Goal: Check status

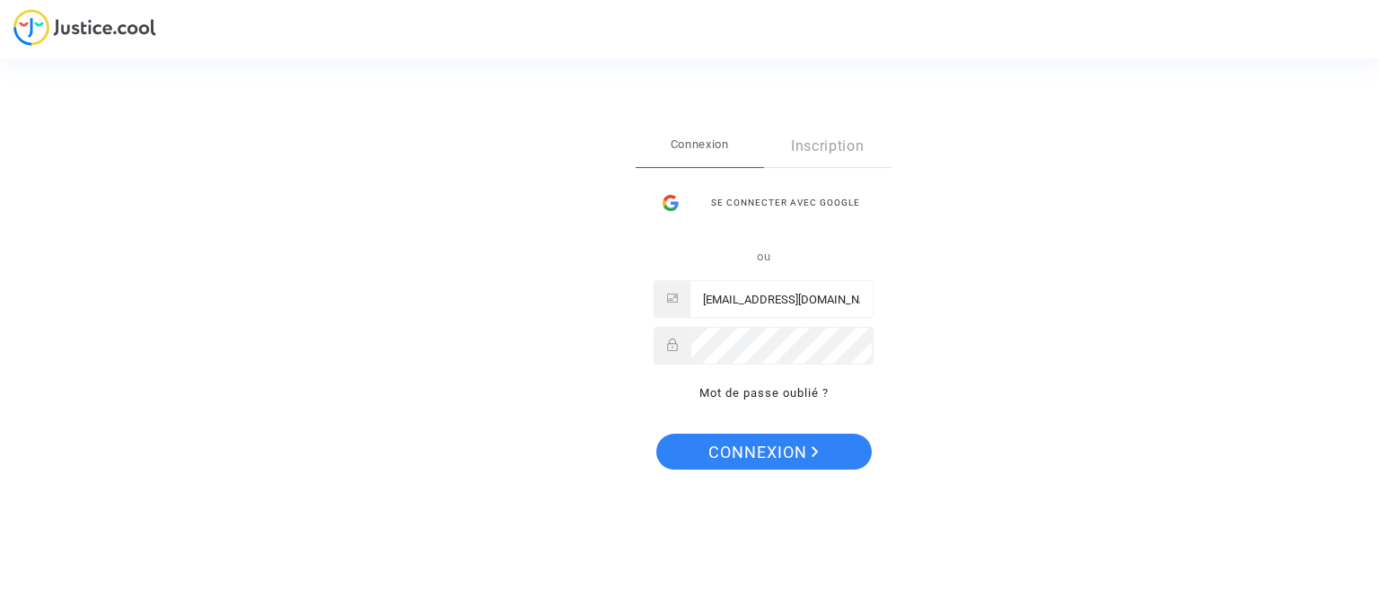
click at [785, 458] on span "Connexion" at bounding box center [763, 453] width 110 height 38
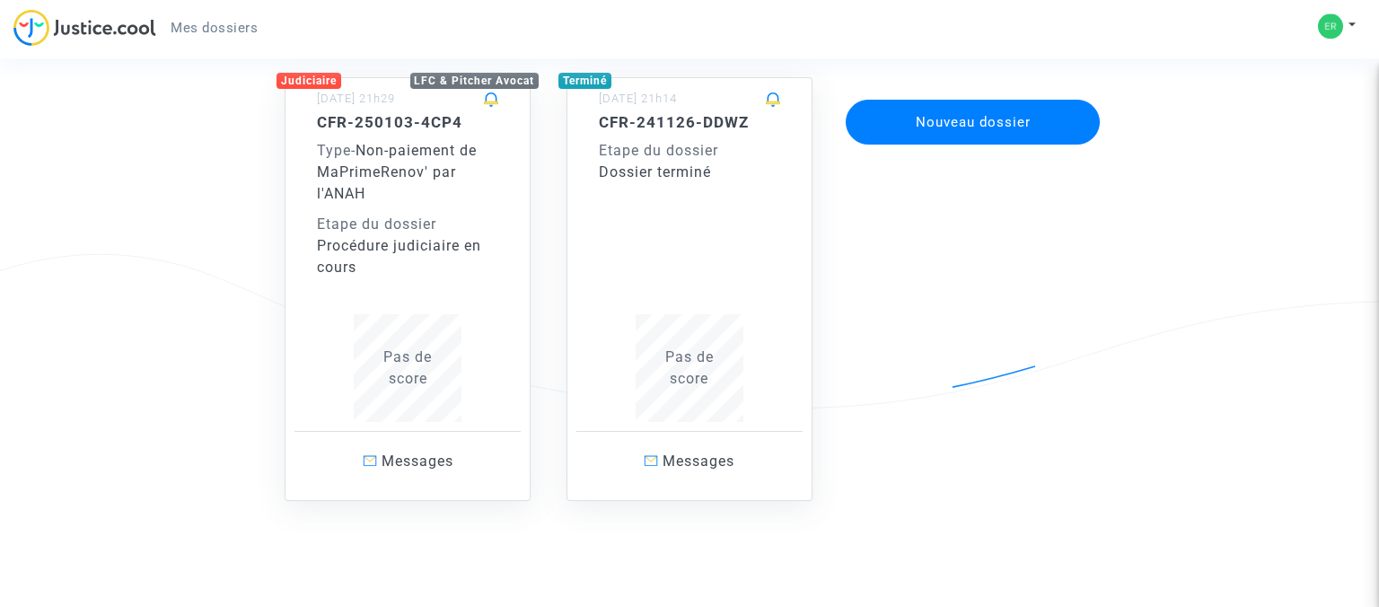
scroll to position [174, 0]
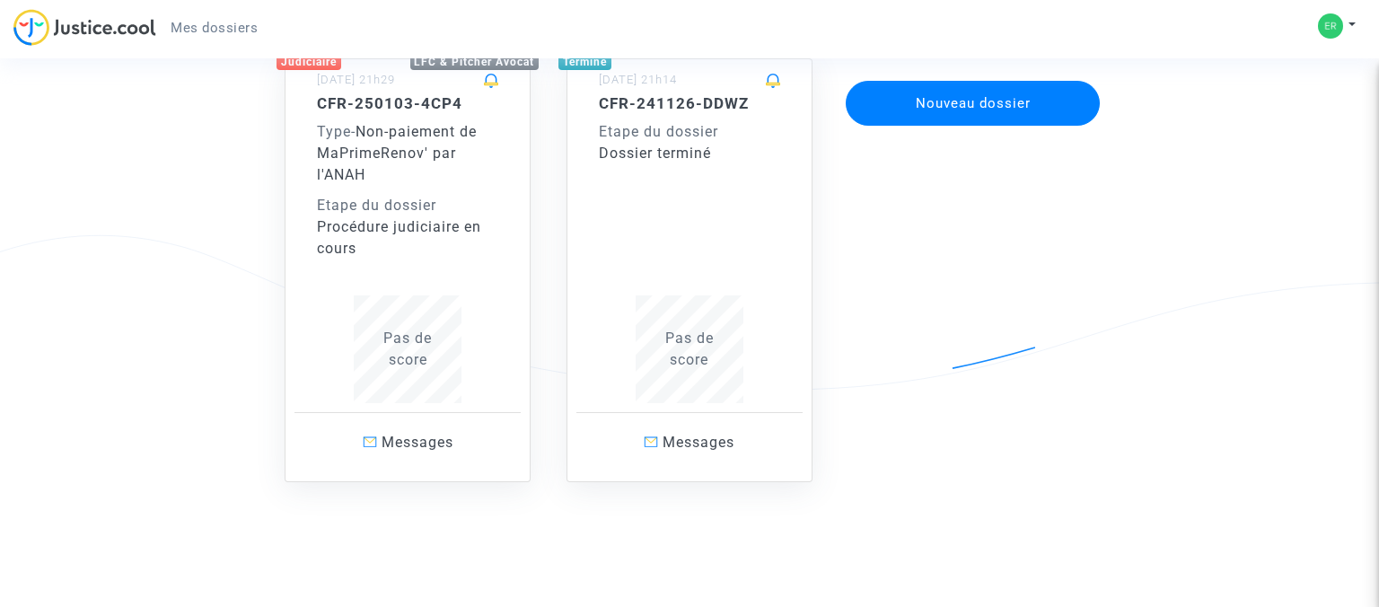
click at [395, 177] on div "Type - Non-paiement de MaPrimeRenov' par l'ANAH" at bounding box center [407, 153] width 181 height 65
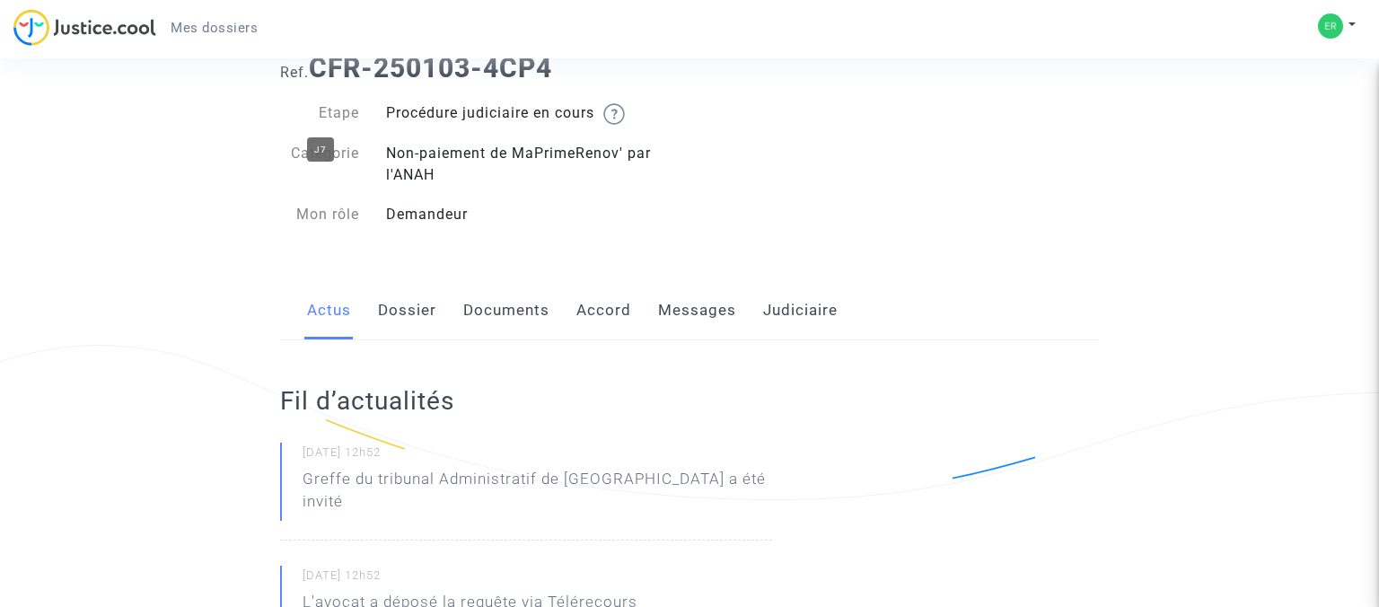
scroll to position [103, 0]
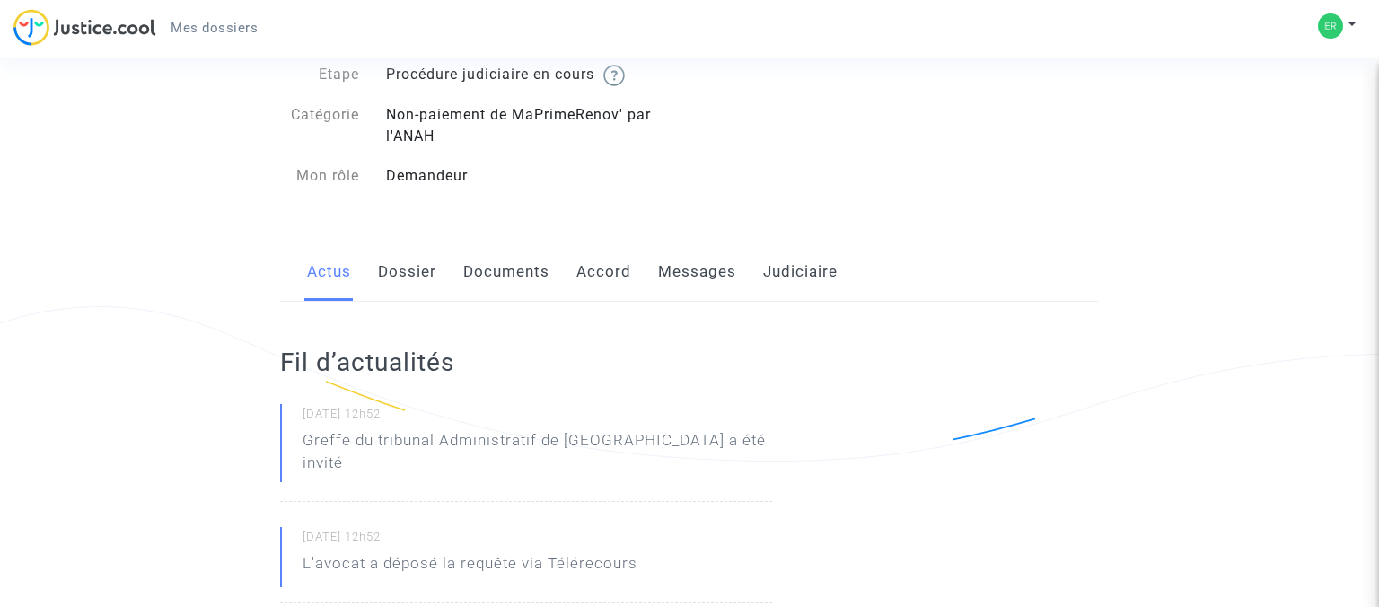
click at [517, 282] on link "Documents" at bounding box center [506, 271] width 86 height 59
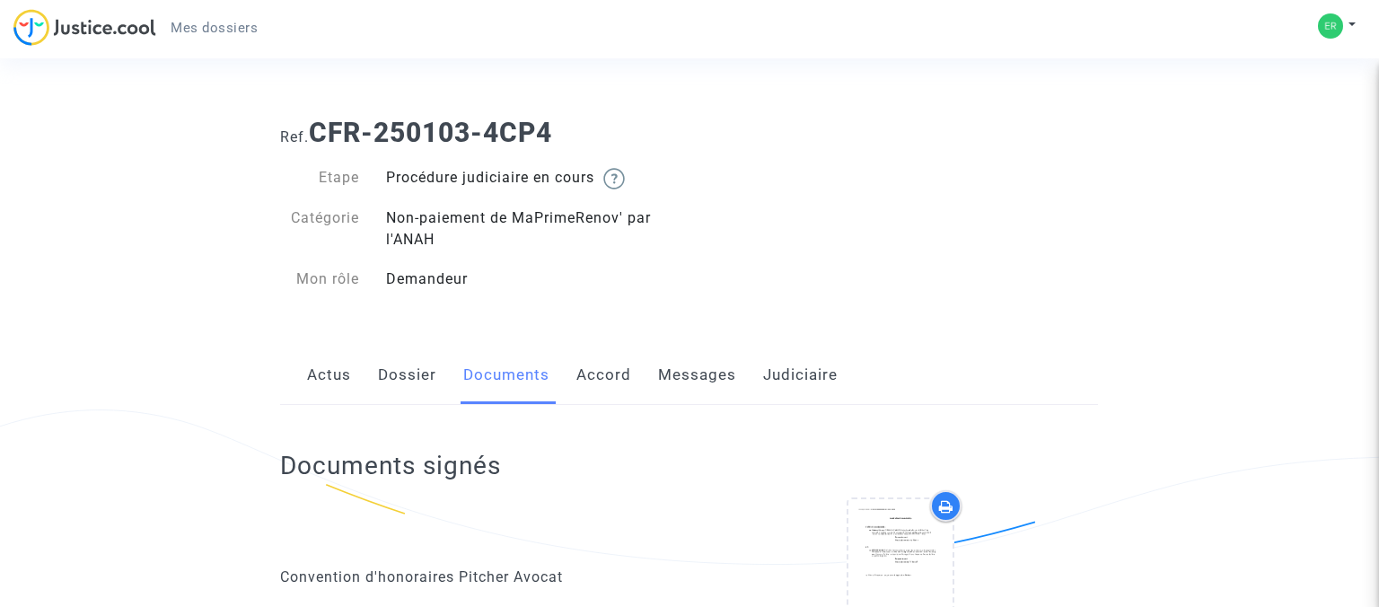
scroll to position [310, 0]
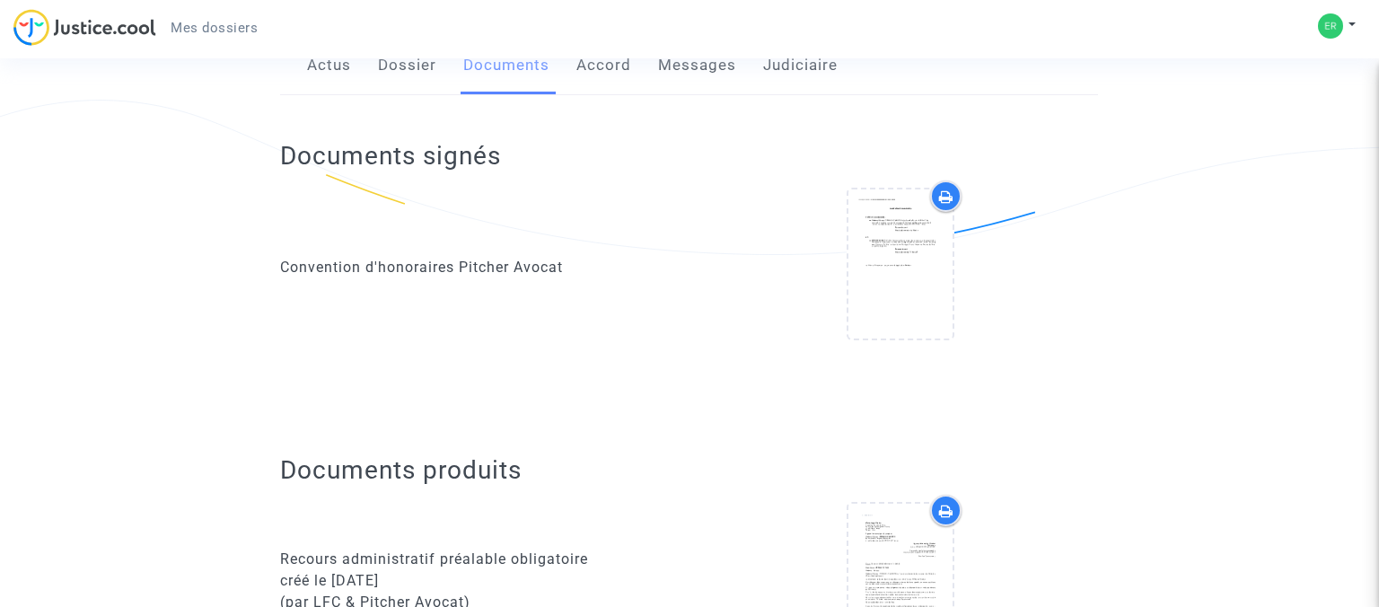
click at [406, 71] on link "Dossier" at bounding box center [407, 65] width 58 height 59
